Goal: Task Accomplishment & Management: Use online tool/utility

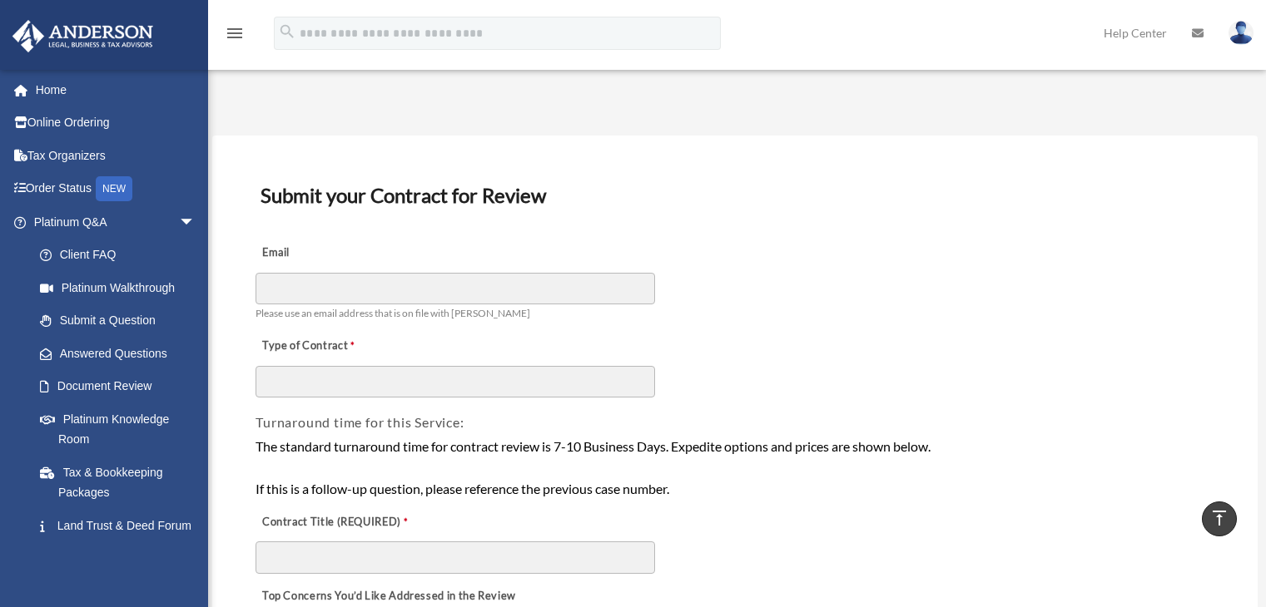
select select "********"
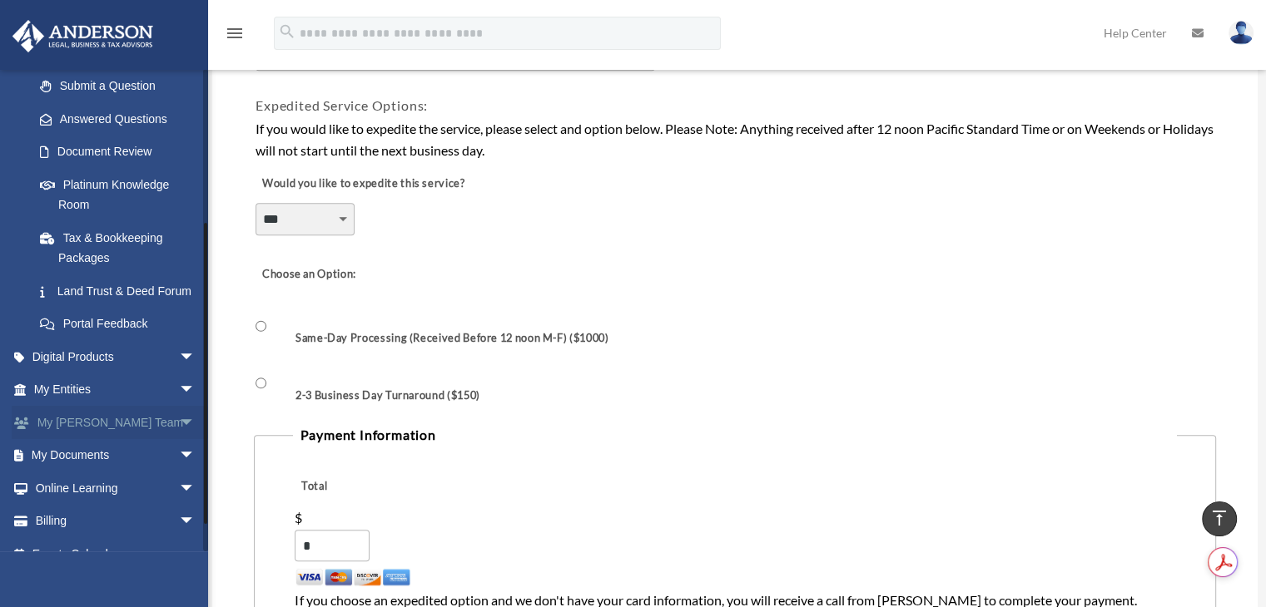
scroll to position [235, 0]
click at [179, 473] on span "arrow_drop_down" at bounding box center [195, 456] width 33 height 34
click at [117, 504] on link "Box" at bounding box center [121, 487] width 197 height 33
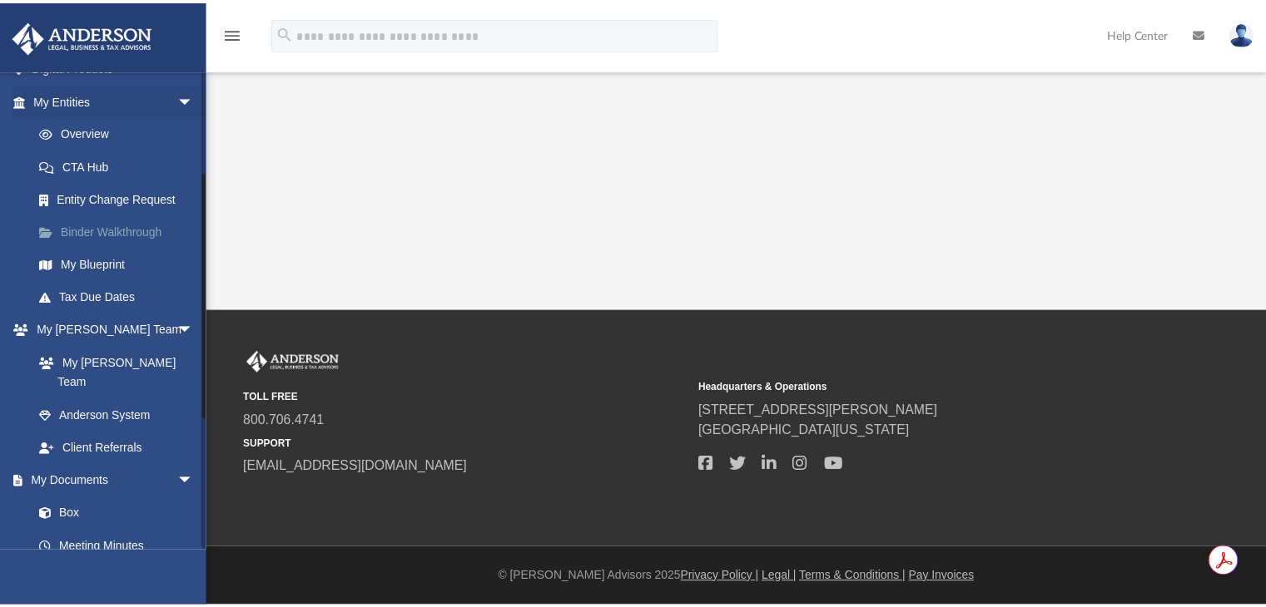
scroll to position [235, 0]
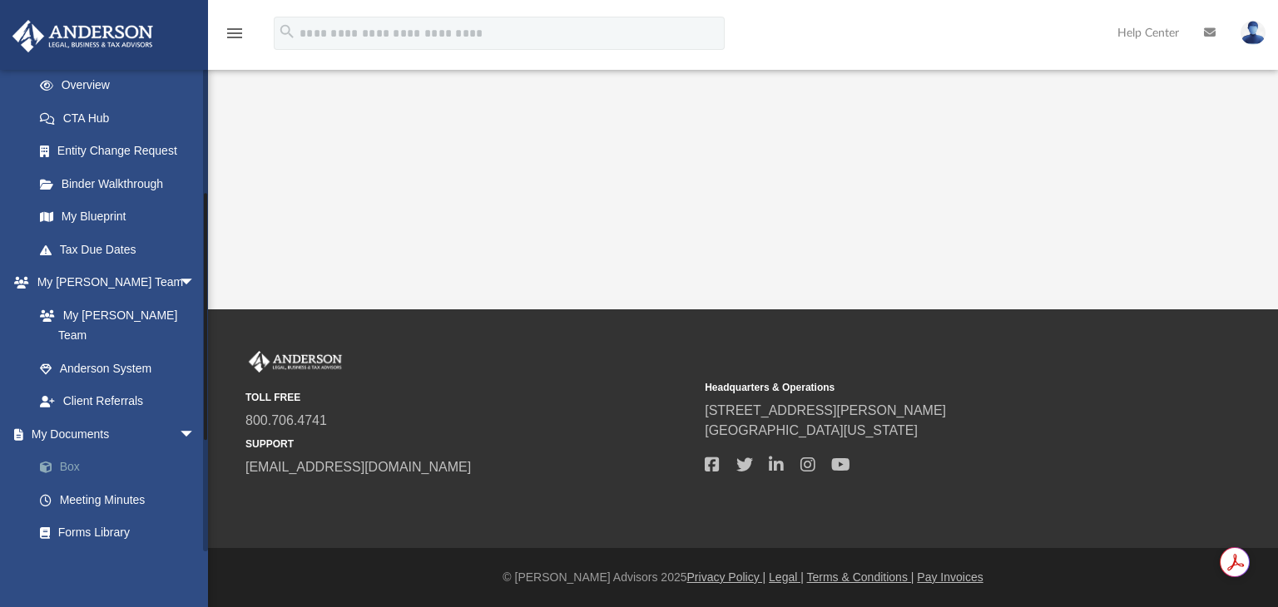
click at [68, 451] on link "Box" at bounding box center [121, 467] width 197 height 33
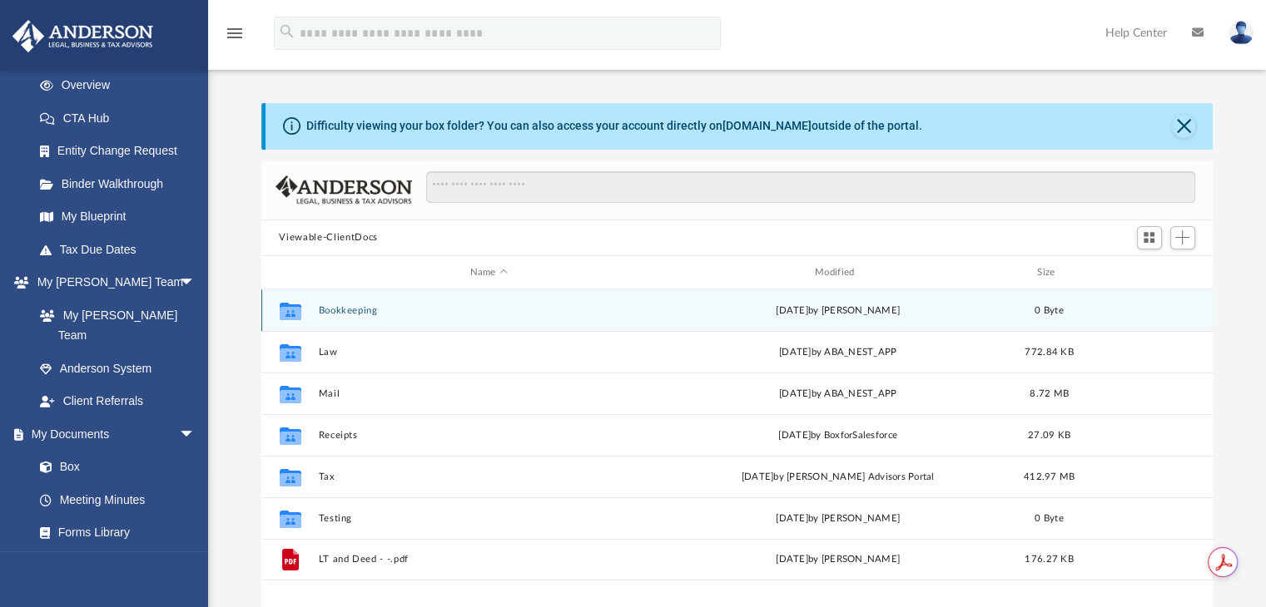
scroll to position [365, 939]
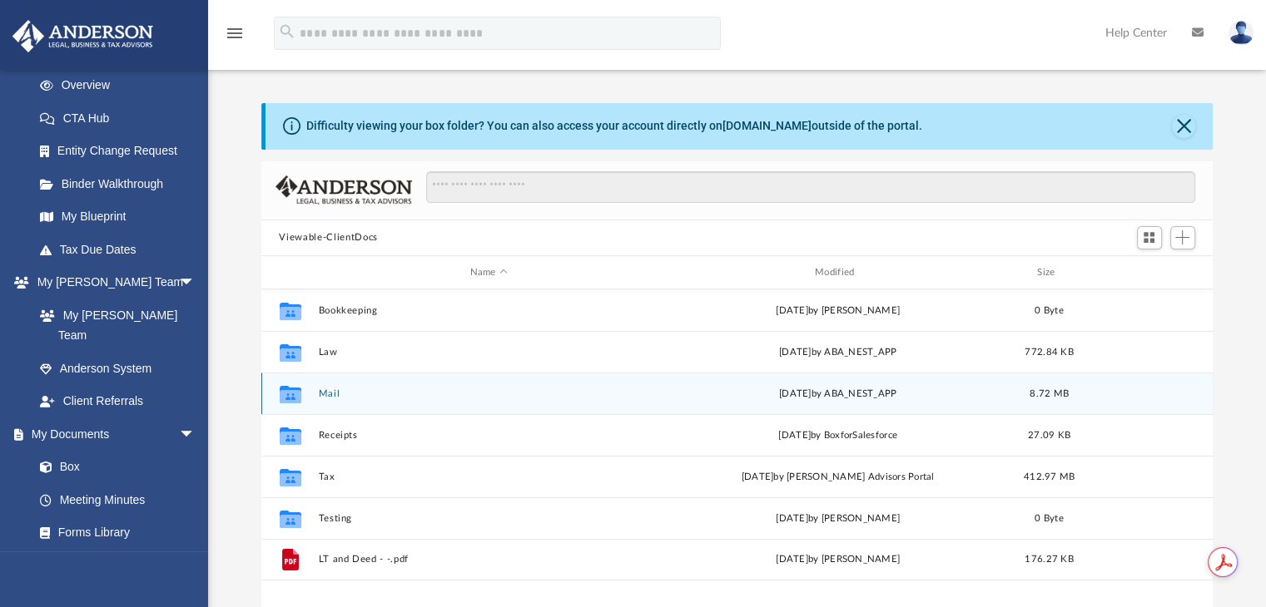
click at [390, 402] on div "Collaborated Folder Mail [DATE] by ABA_NEST_APP 8.72 MB" at bounding box center [737, 394] width 952 height 42
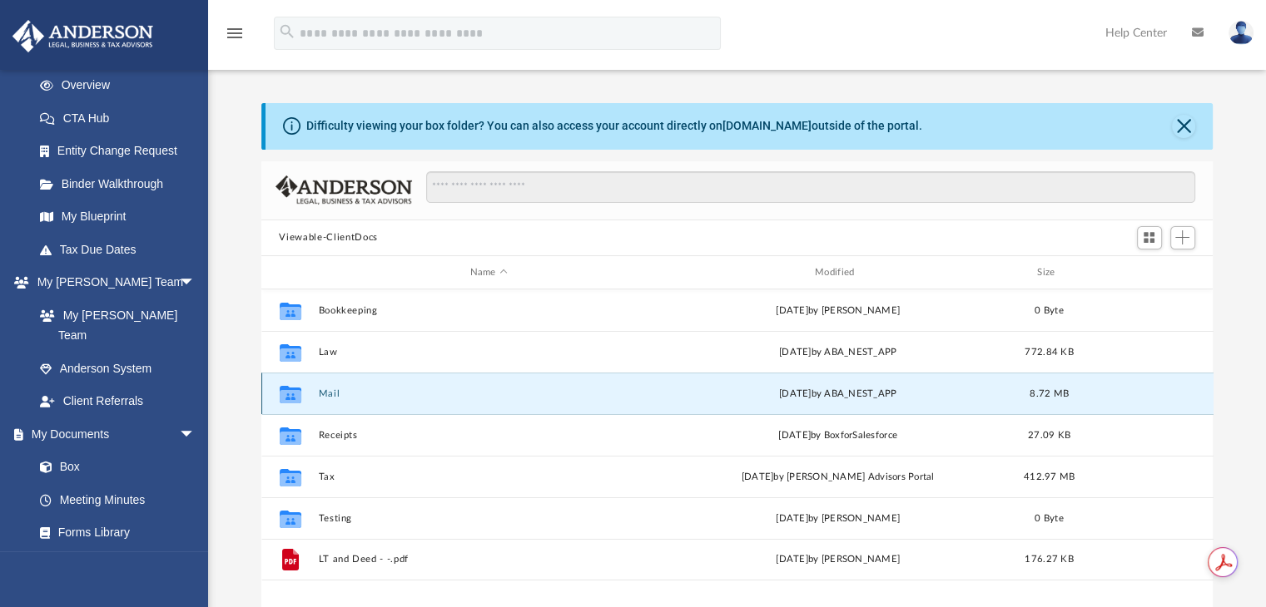
click at [388, 394] on button "Mail" at bounding box center [488, 394] width 341 height 11
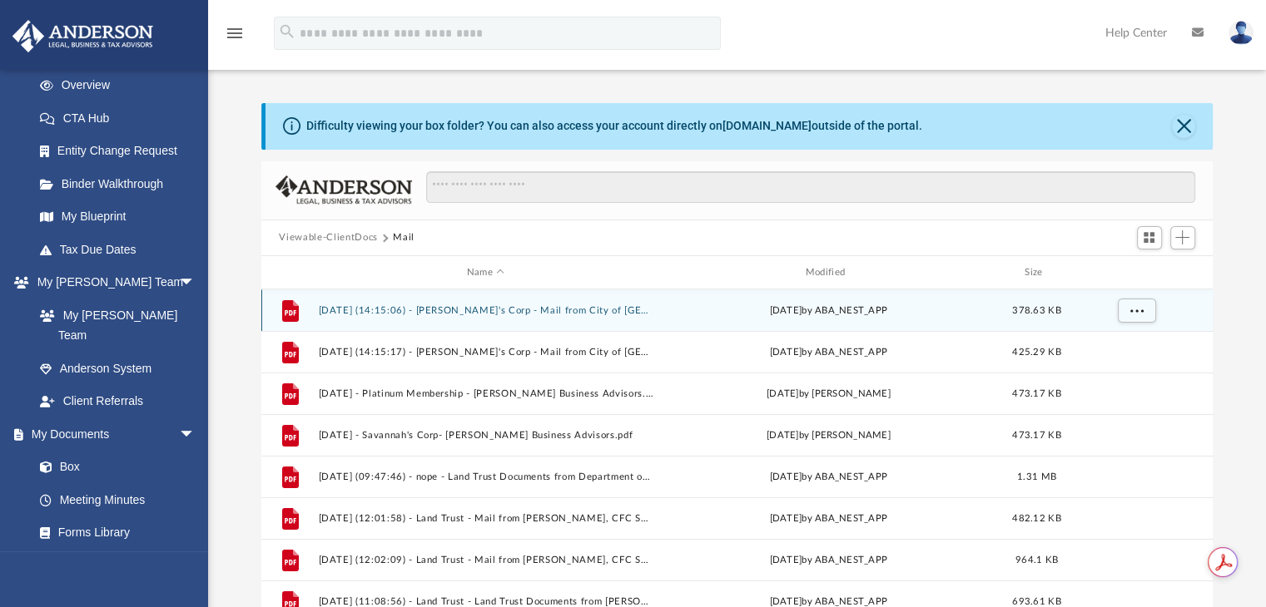
click at [602, 308] on button "[DATE] (14:15:06) - [PERSON_NAME]'s Corp - Mail from City of [GEOGRAPHIC_DATA] …" at bounding box center [485, 310] width 335 height 11
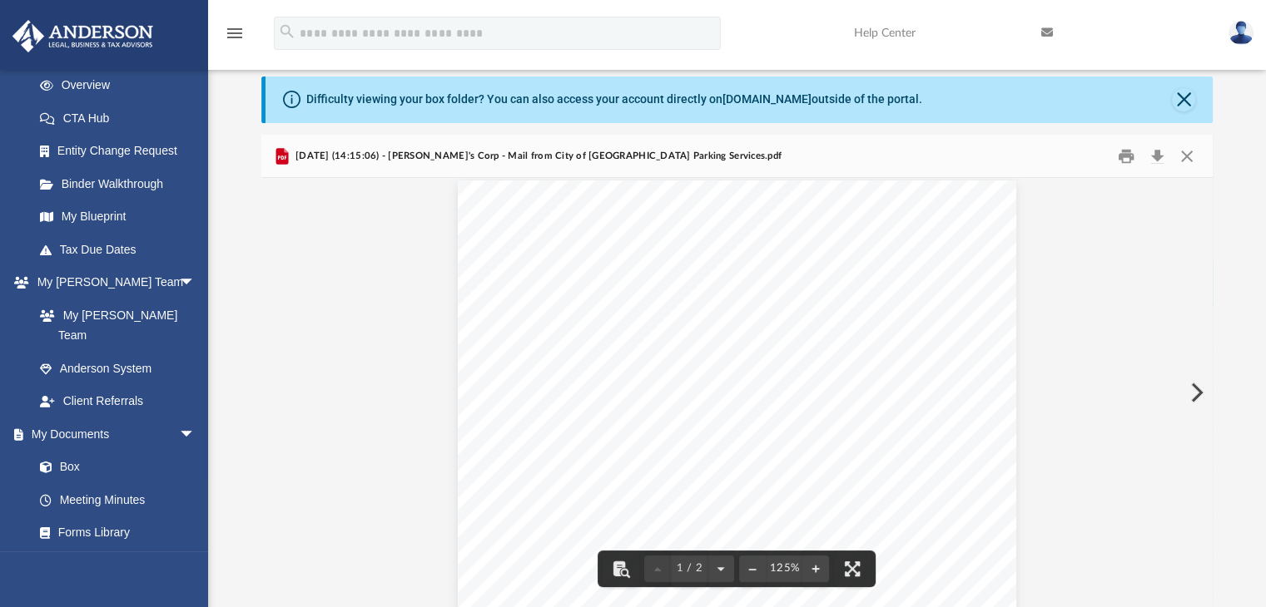
scroll to position [0, 0]
click at [1187, 148] on button "Close" at bounding box center [1187, 156] width 30 height 26
